Goal: Task Accomplishment & Management: Use online tool/utility

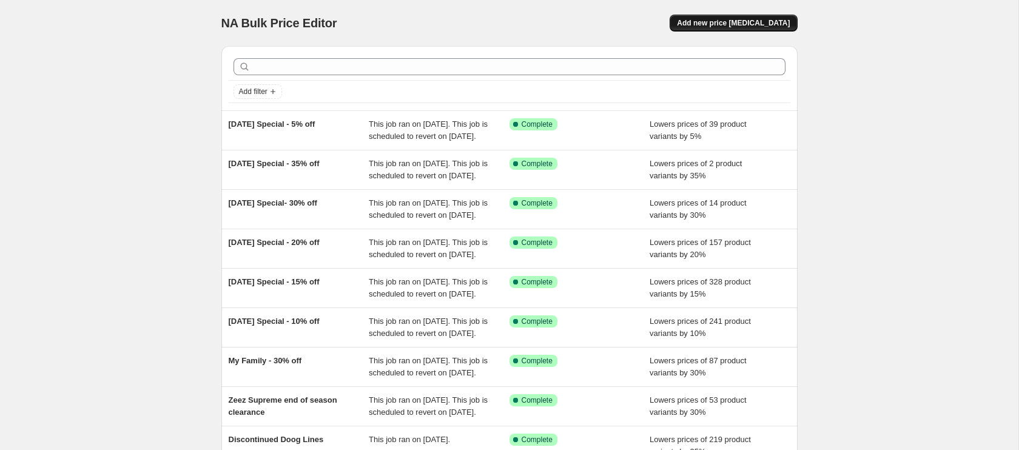
click at [726, 19] on span "Add new price [MEDICAL_DATA]" at bounding box center [733, 23] width 113 height 10
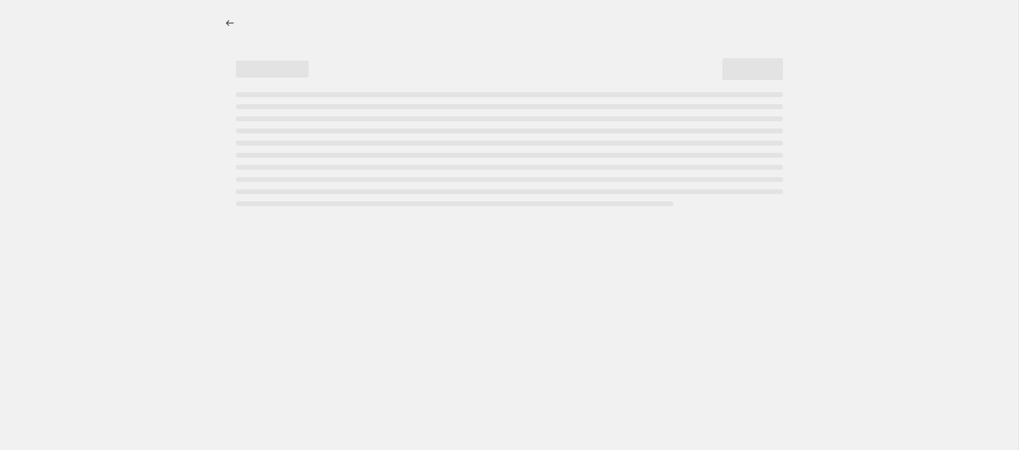
select select "percentage"
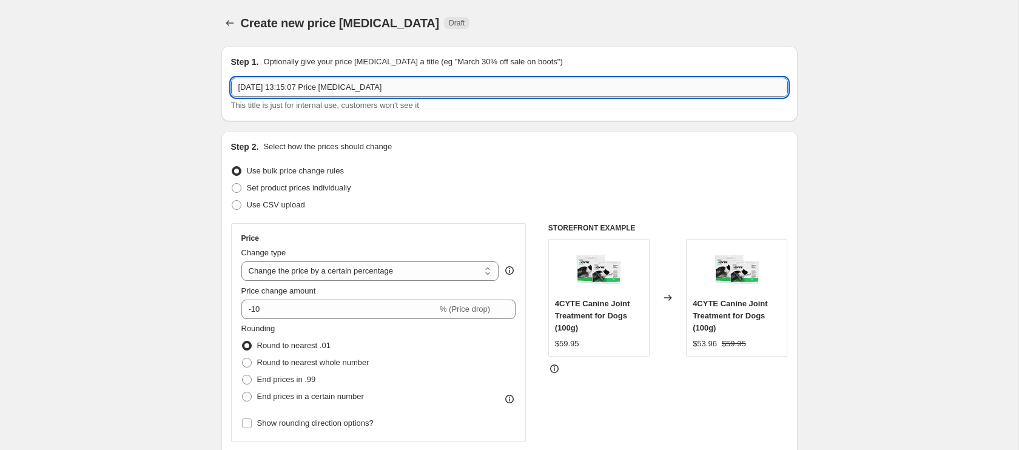
click at [301, 90] on input "[DATE] 13:15:07 Price [MEDICAL_DATA]" at bounding box center [509, 87] width 557 height 19
type input "[DATE] Special - 20% off Technyflex Equine"
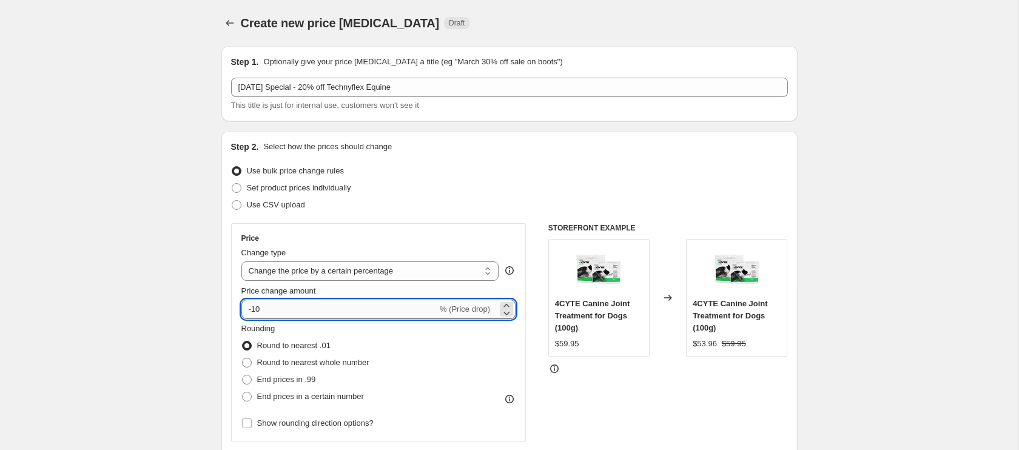
drag, startPoint x: 251, startPoint y: 308, endPoint x: 272, endPoint y: 308, distance: 20.6
click at [272, 308] on input "-10" at bounding box center [339, 309] width 196 height 19
type input "-20"
click at [394, 377] on div "Rounding Round to nearest .01 Round to nearest whole number End prices in .99 E…" at bounding box center [378, 364] width 275 height 82
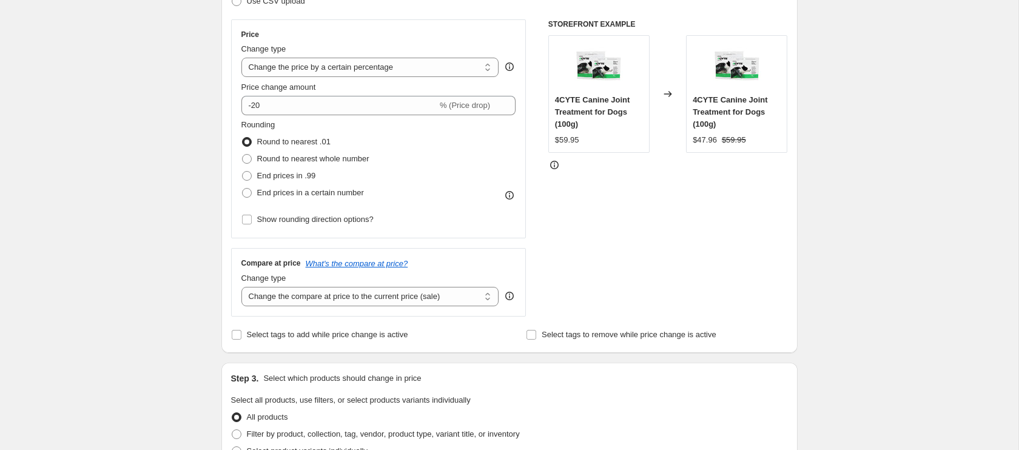
scroll to position [207, 0]
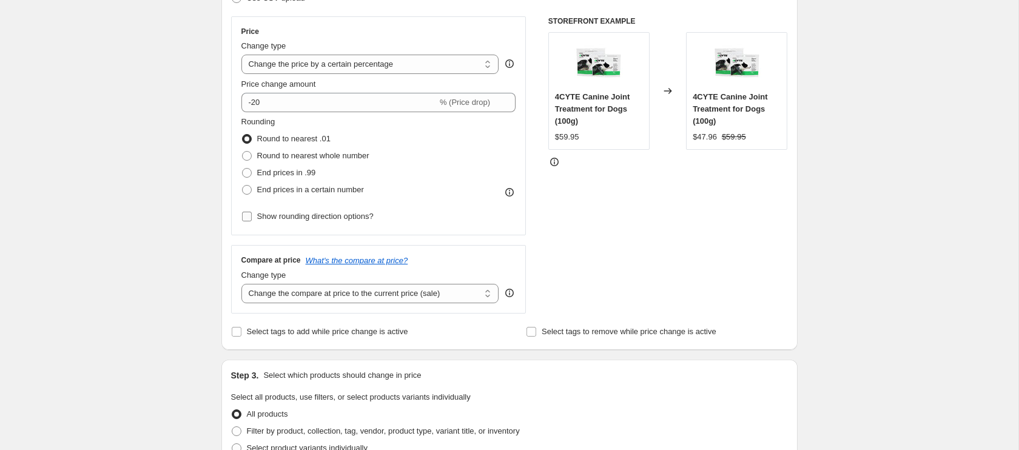
click at [245, 218] on input "Show rounding direction options?" at bounding box center [247, 217] width 10 height 10
checkbox input "true"
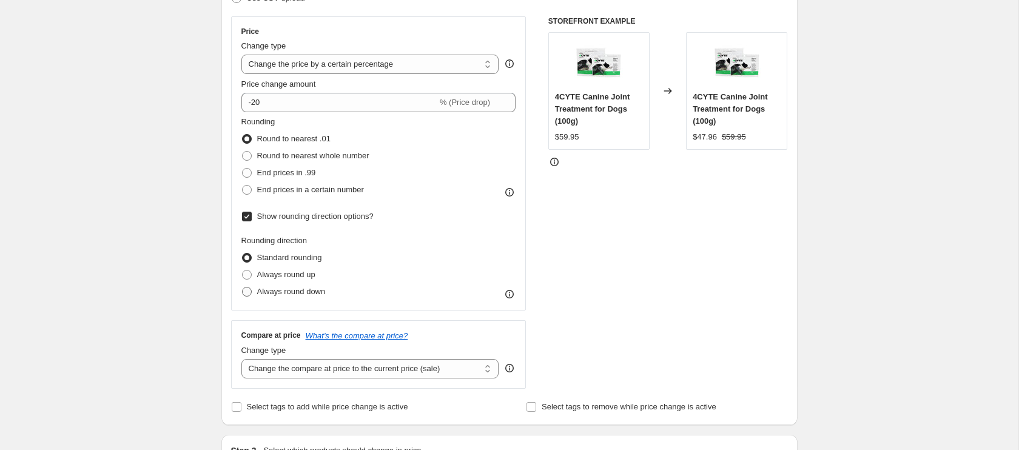
click at [251, 292] on span at bounding box center [247, 292] width 10 height 10
click at [243, 288] on input "Always round down" at bounding box center [242, 287] width 1 height 1
radio input "true"
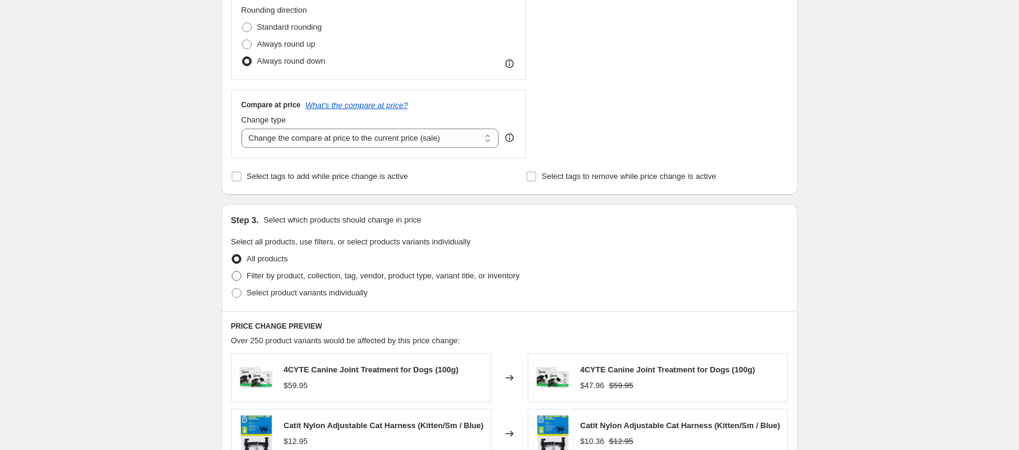
scroll to position [444, 0]
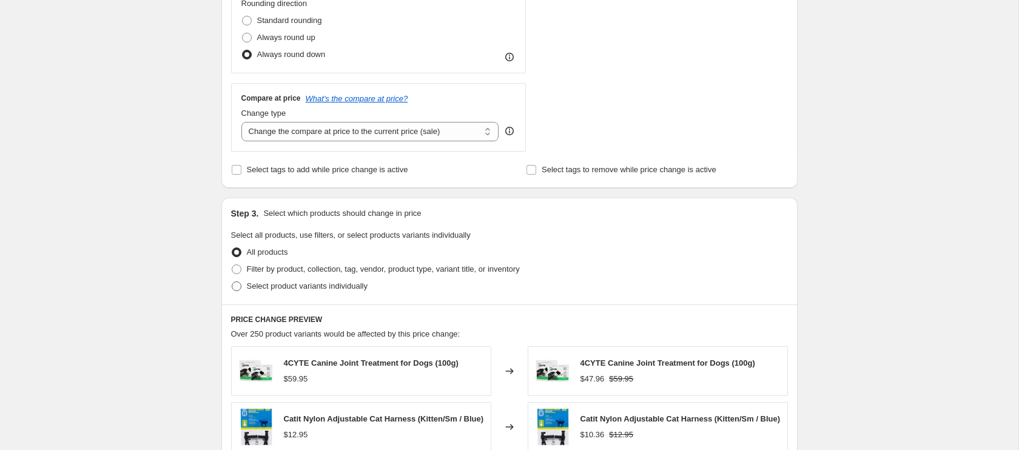
click at [238, 287] on span at bounding box center [237, 286] width 10 height 10
click at [232, 282] on input "Select product variants individually" at bounding box center [232, 281] width 1 height 1
radio input "true"
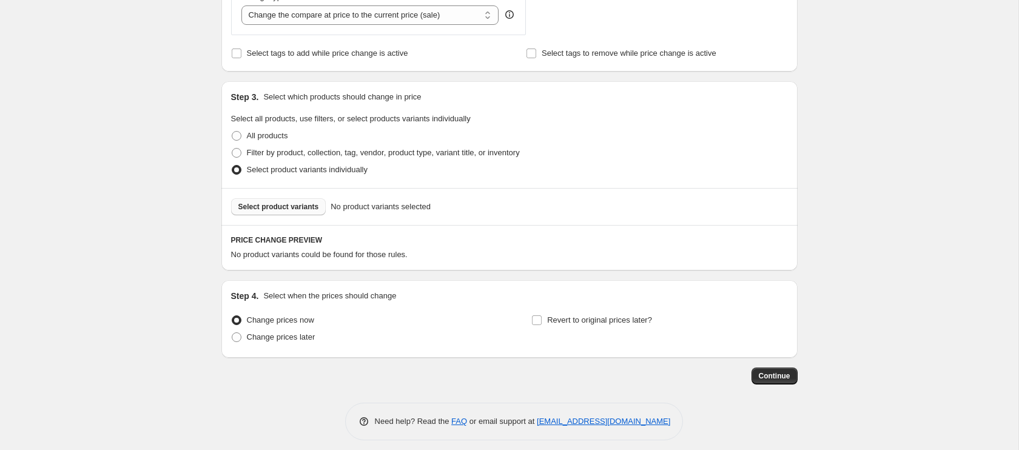
scroll to position [569, 0]
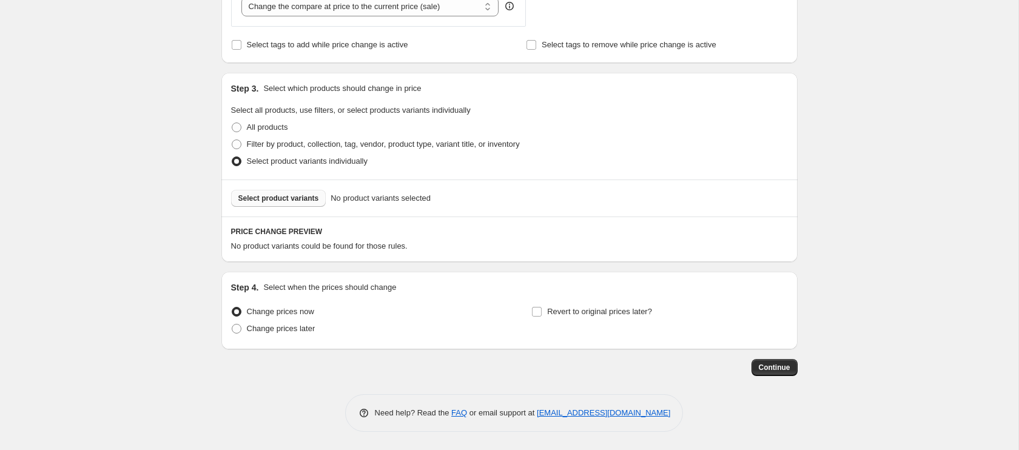
click at [283, 198] on span "Select product variants" at bounding box center [278, 199] width 81 height 10
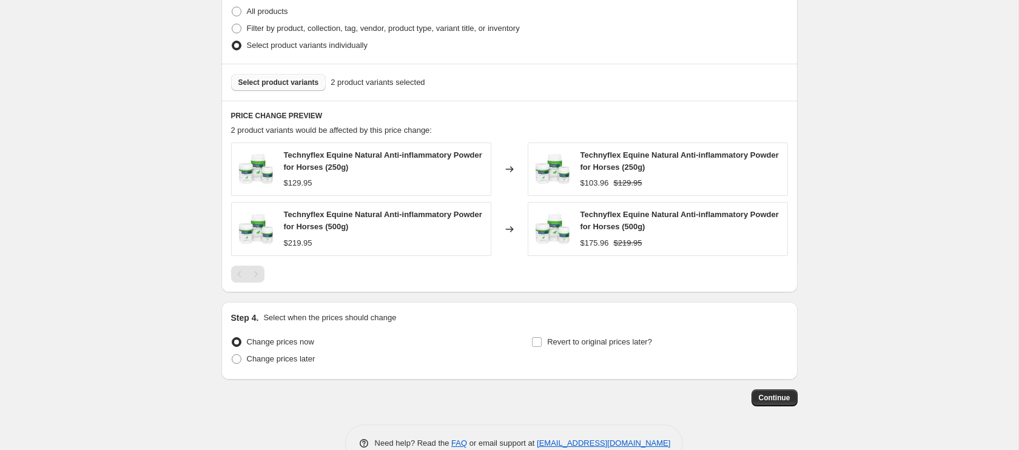
scroll to position [715, 0]
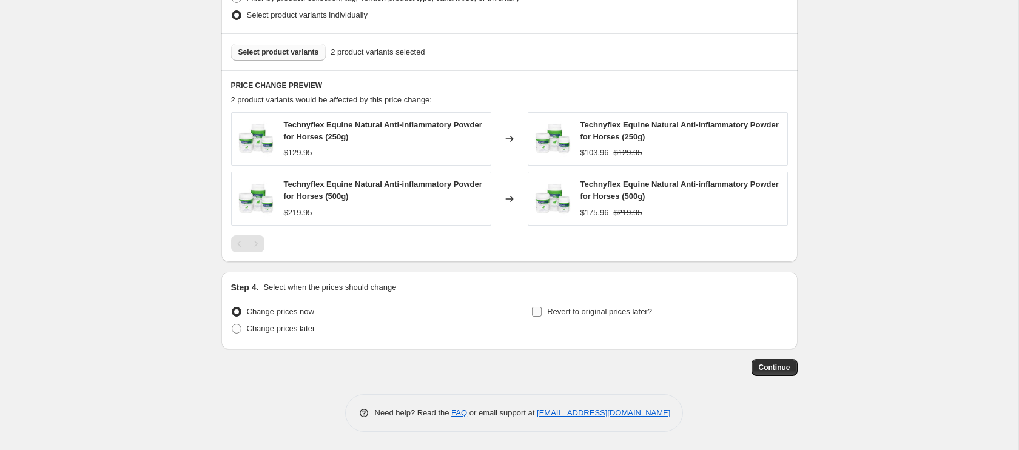
click at [539, 313] on input "Revert to original prices later?" at bounding box center [537, 312] width 10 height 10
checkbox input "true"
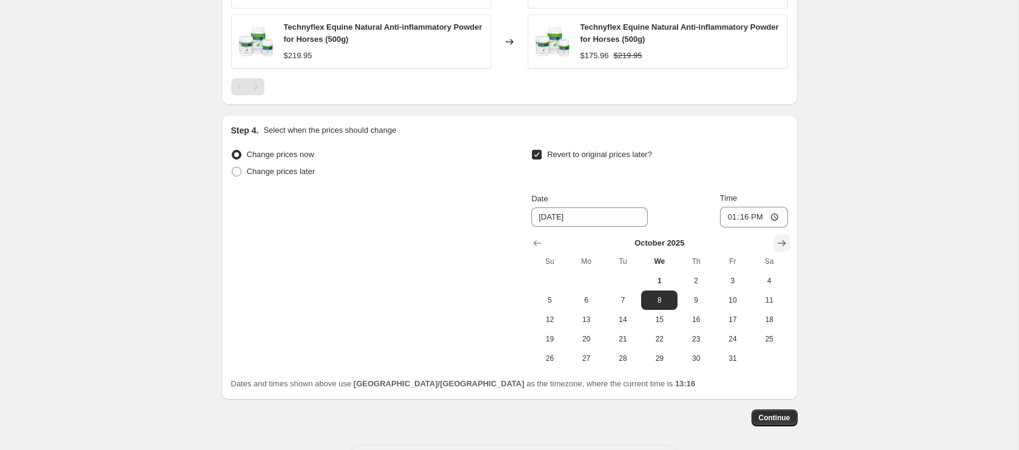
scroll to position [876, 0]
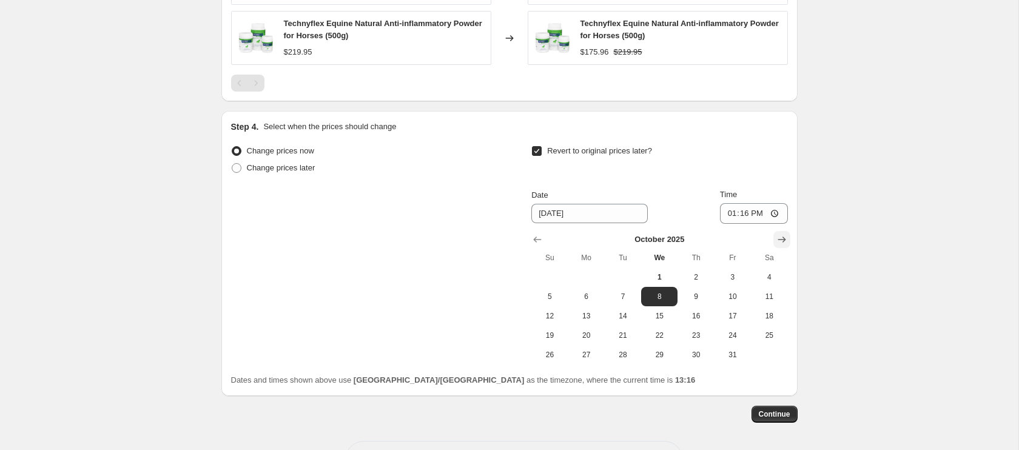
click at [784, 240] on icon "Show next month, November 2025" at bounding box center [782, 240] width 8 height 6
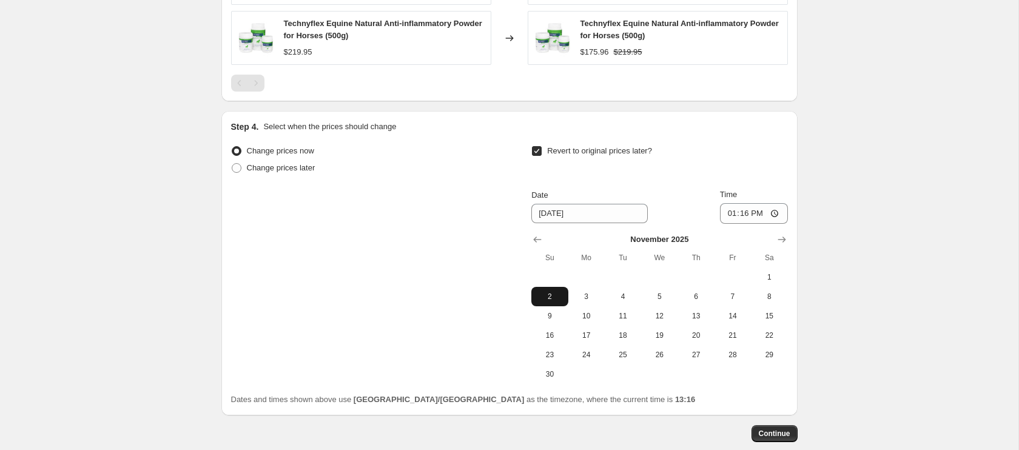
click at [549, 298] on span "2" at bounding box center [549, 297] width 27 height 10
type input "[DATE]"
click at [727, 216] on input "13:16" at bounding box center [754, 213] width 68 height 21
type input "23:59"
click at [786, 437] on span "Continue" at bounding box center [775, 434] width 32 height 10
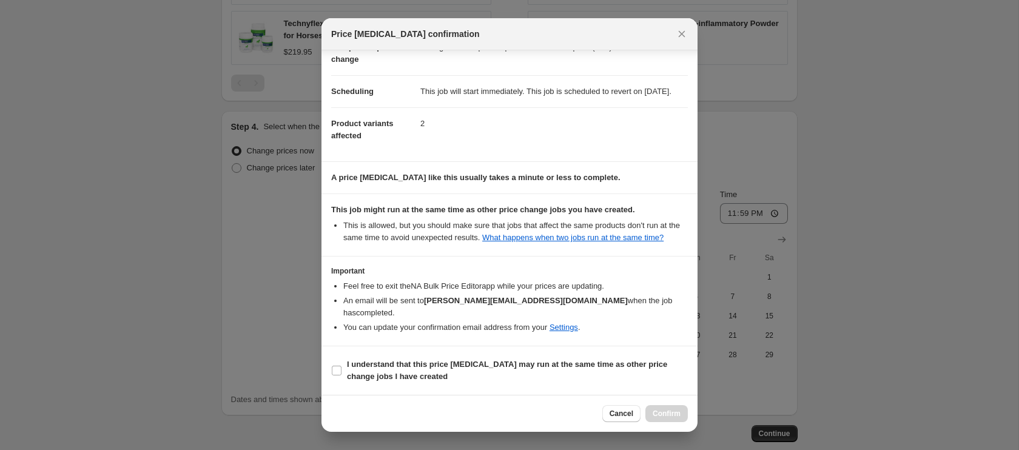
scroll to position [85, 0]
click at [342, 373] on span ":r24:" at bounding box center [336, 370] width 11 height 11
click at [342, 373] on input "I understand that this price [MEDICAL_DATA] may run at the same time as other p…" at bounding box center [337, 371] width 10 height 10
checkbox input "true"
click at [662, 416] on span "Confirm" at bounding box center [667, 414] width 28 height 10
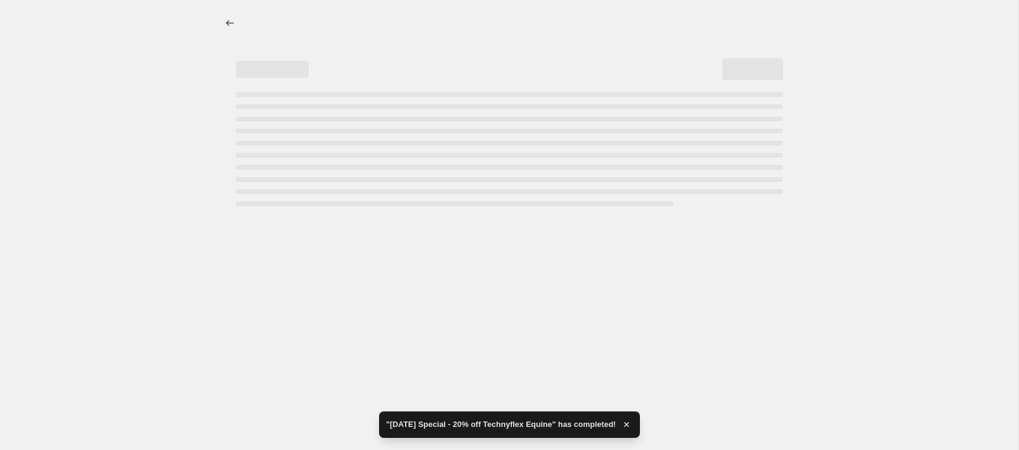
select select "percentage"
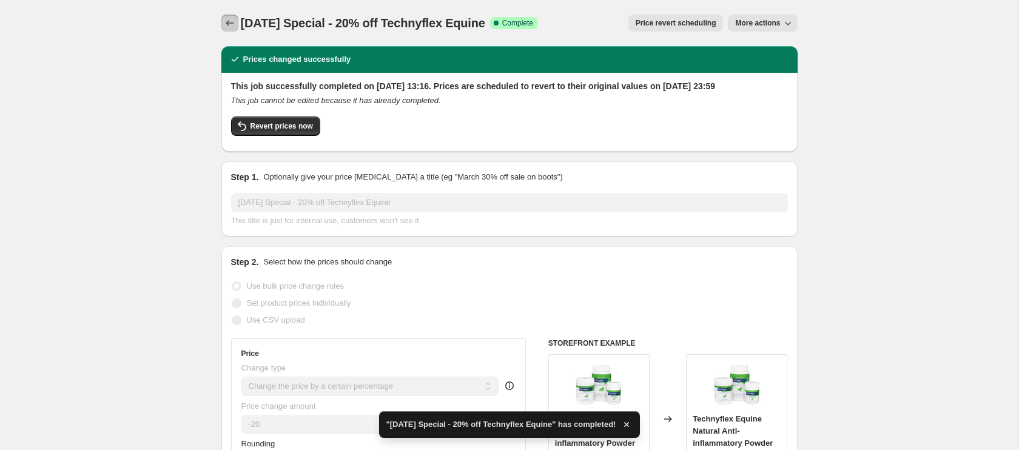
click at [232, 22] on icon "Price change jobs" at bounding box center [230, 23] width 12 height 12
